Goal: Navigation & Orientation: Find specific page/section

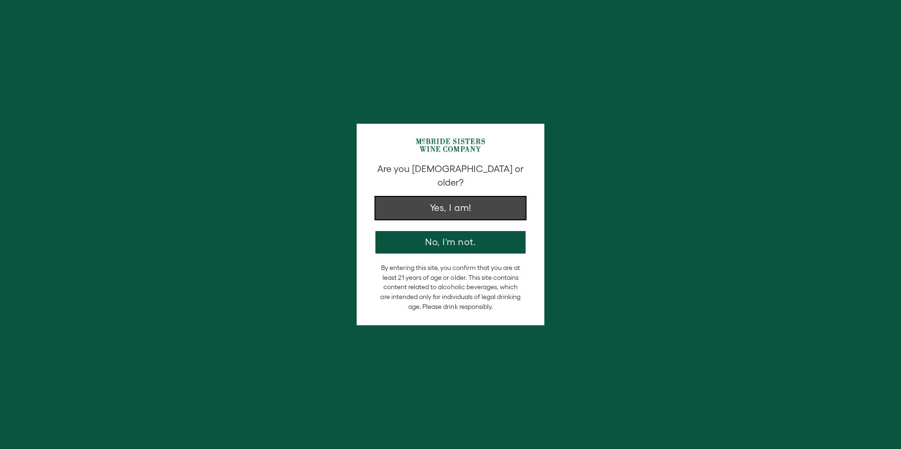
click at [451, 197] on button "Yes, I am!" at bounding box center [450, 208] width 150 height 23
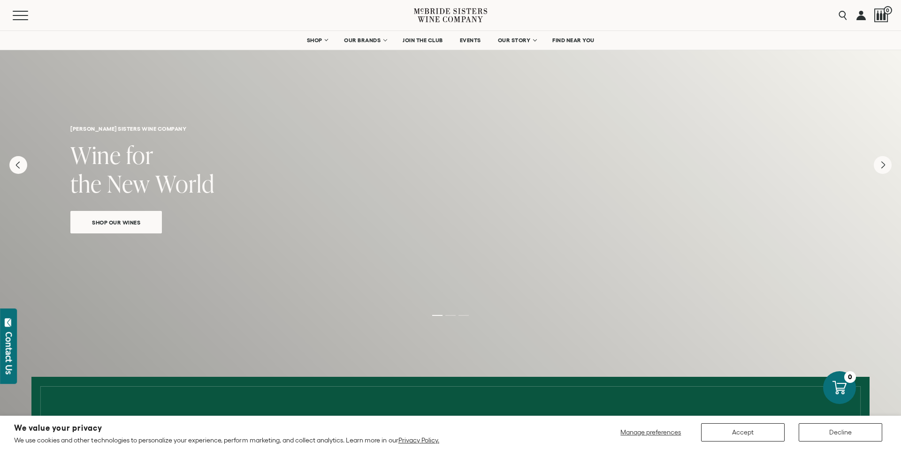
click at [460, 11] on icon at bounding box center [450, 15] width 73 height 27
click at [564, 39] on span "FIND NEAR YOU" at bounding box center [573, 40] width 42 height 7
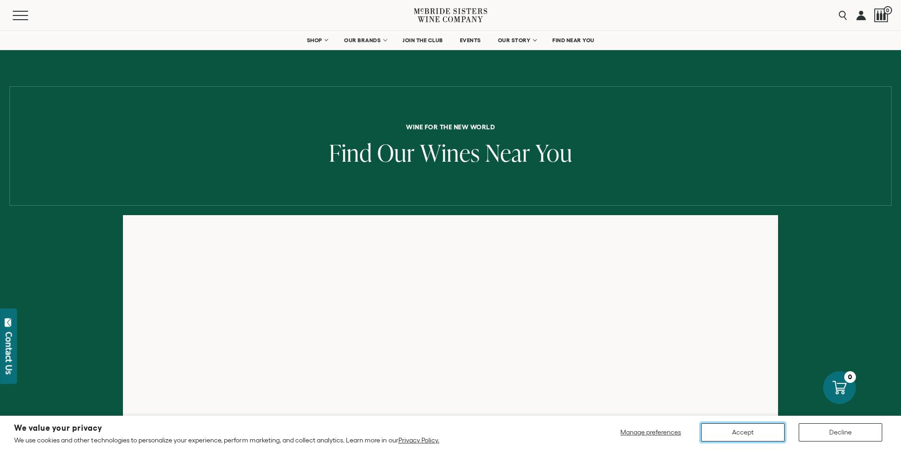
click at [751, 436] on button "Accept" at bounding box center [742, 433] width 83 height 18
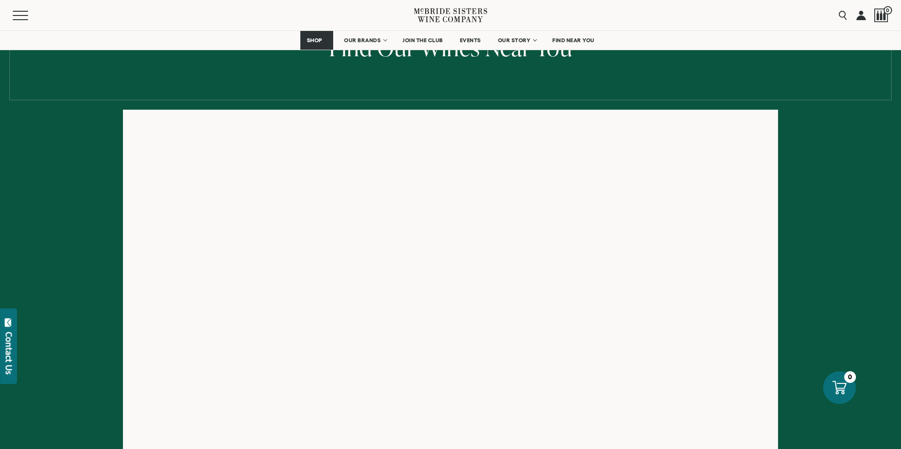
scroll to position [125, 0]
